Goal: Task Accomplishment & Management: Use online tool/utility

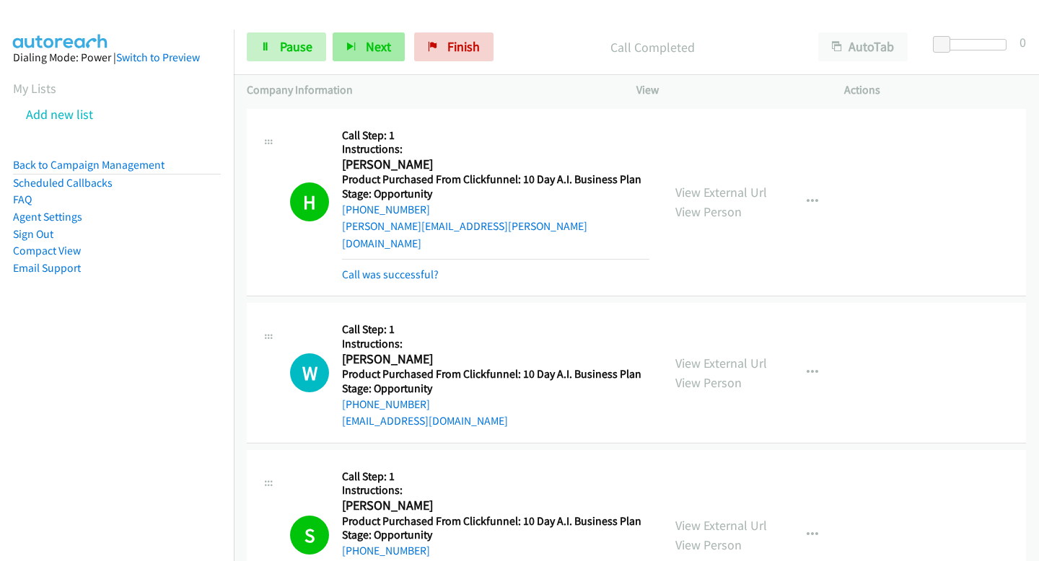
click at [366, 49] on span "Next" at bounding box center [378, 46] width 25 height 17
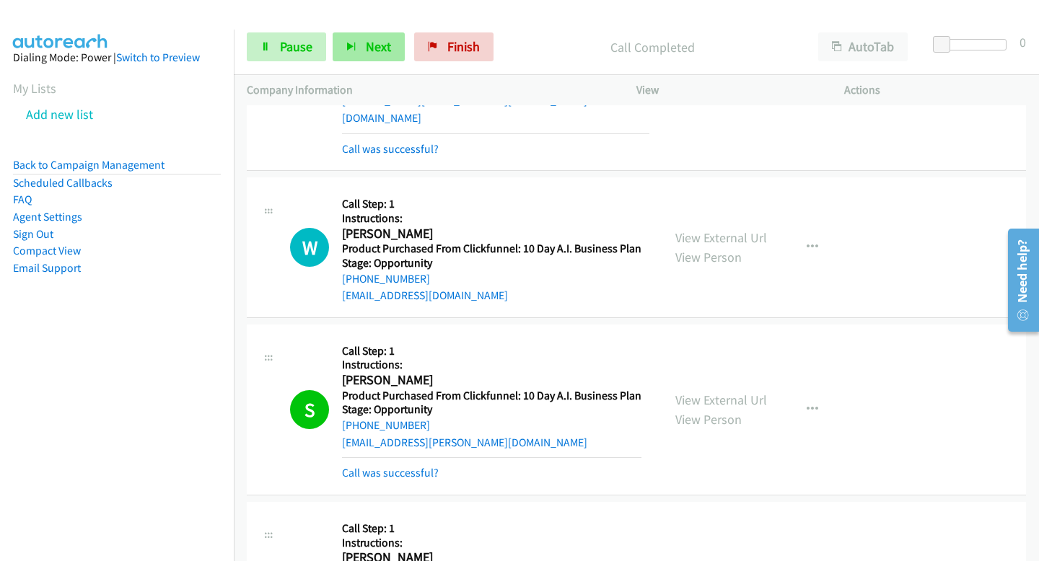
click at [366, 49] on span "Next" at bounding box center [378, 46] width 25 height 17
click at [262, 40] on link "Pause" at bounding box center [286, 46] width 79 height 29
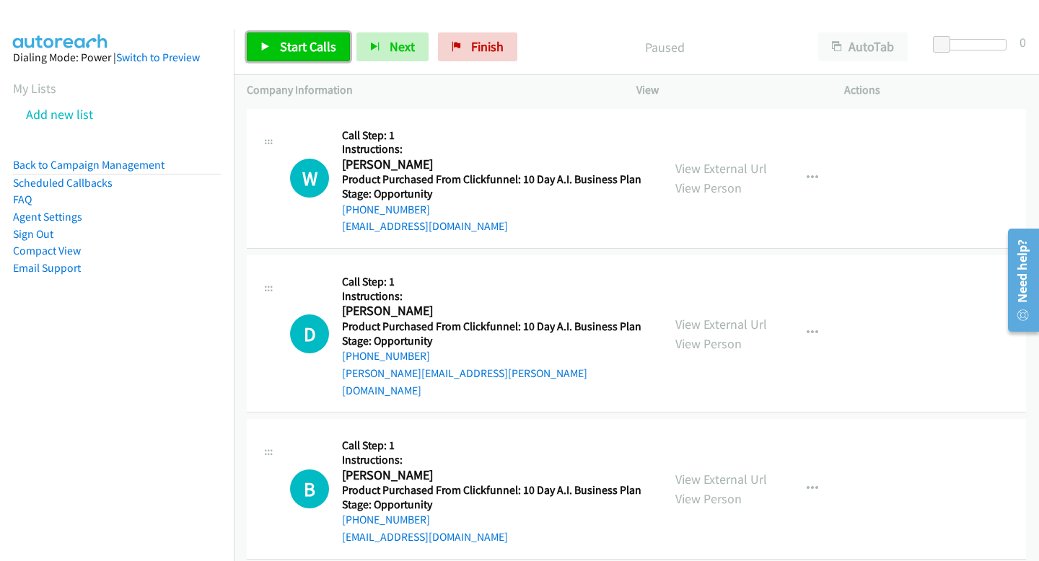
click at [286, 40] on span "Start Calls" at bounding box center [308, 46] width 56 height 17
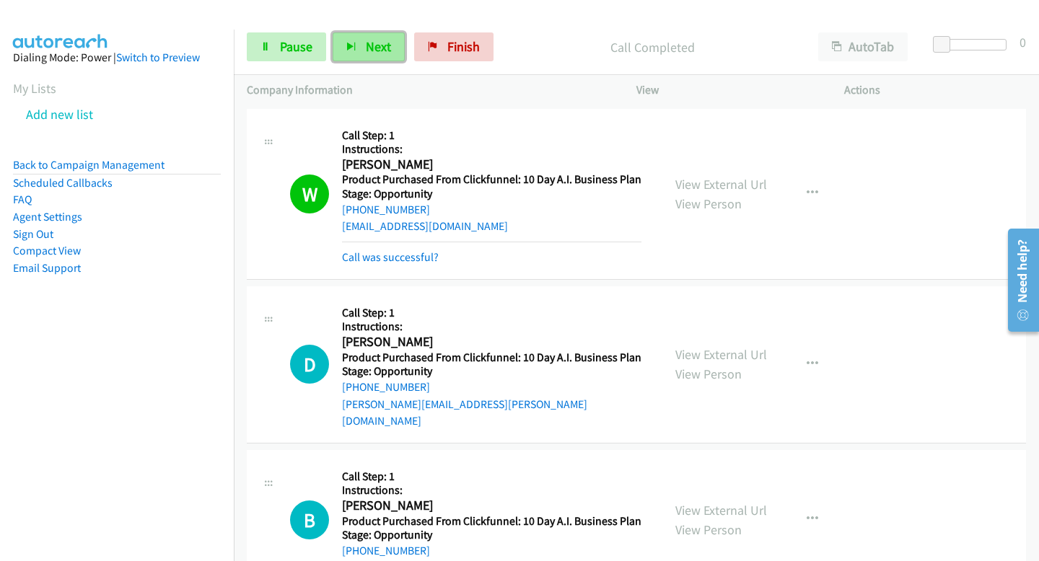
click at [384, 50] on span "Next" at bounding box center [378, 46] width 25 height 17
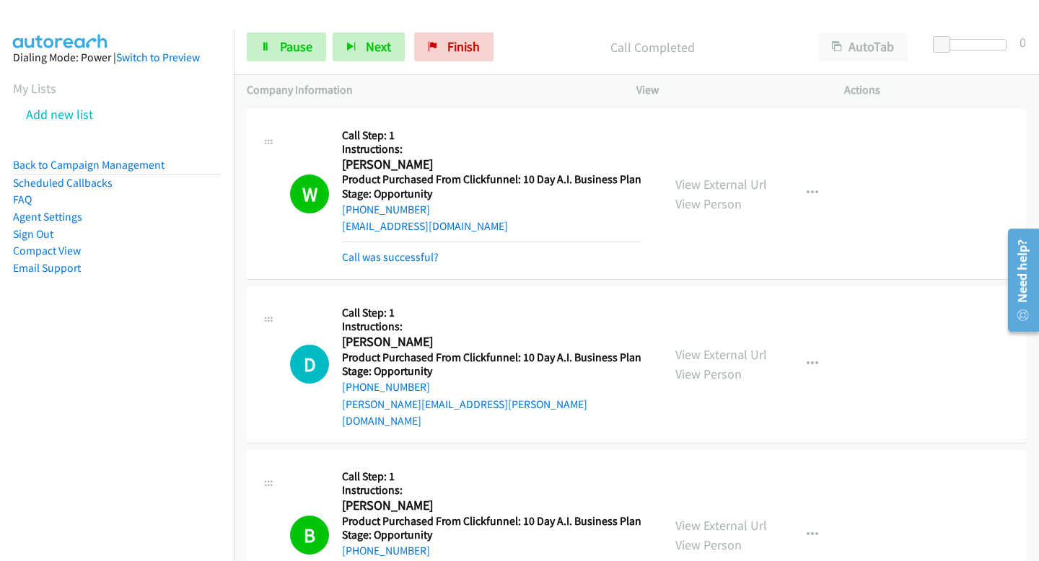
click at [379, 63] on div "Start Calls Pause Next Finish Call Completed AutoTab AutoTab 0" at bounding box center [636, 47] width 805 height 56
click at [370, 43] on span "Next" at bounding box center [378, 46] width 25 height 17
click at [372, 45] on span "Next" at bounding box center [378, 46] width 25 height 17
click at [368, 50] on span "Next" at bounding box center [378, 46] width 25 height 17
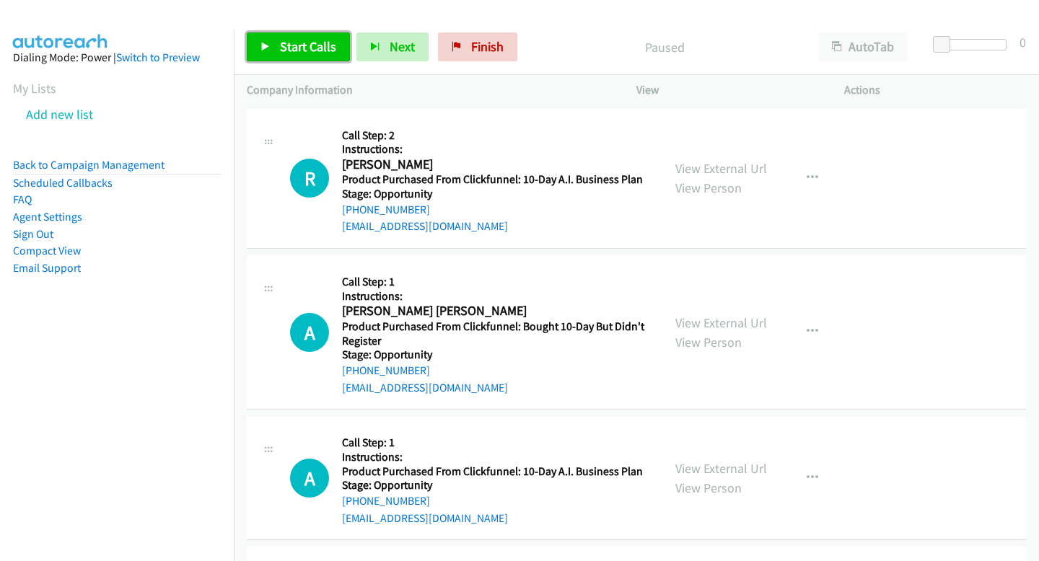
click at [344, 45] on link "Start Calls" at bounding box center [298, 46] width 103 height 29
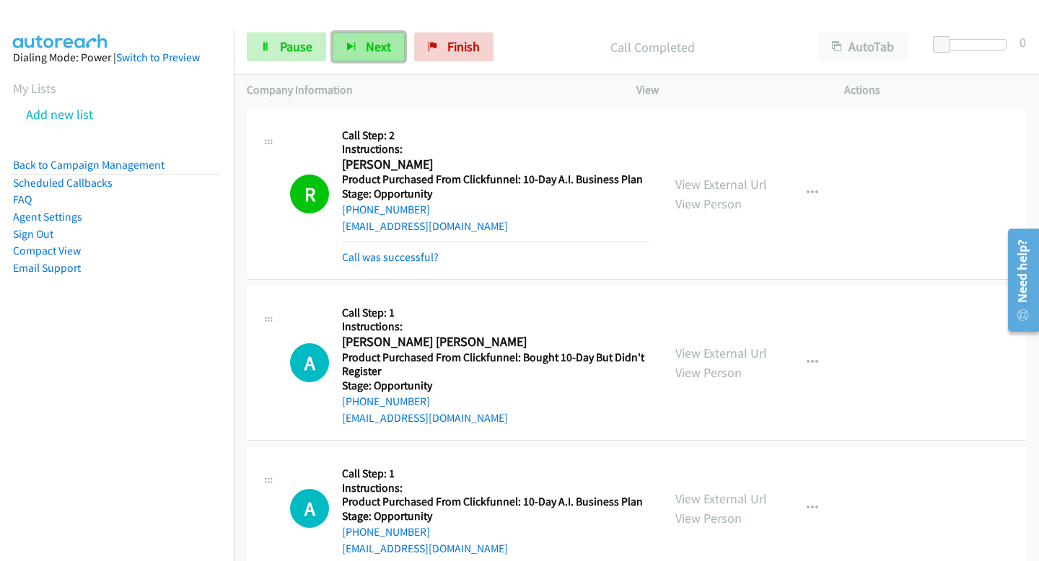
click at [368, 52] on span "Next" at bounding box center [378, 46] width 25 height 17
